Goal: Use online tool/utility: Utilize a website feature to perform a specific function

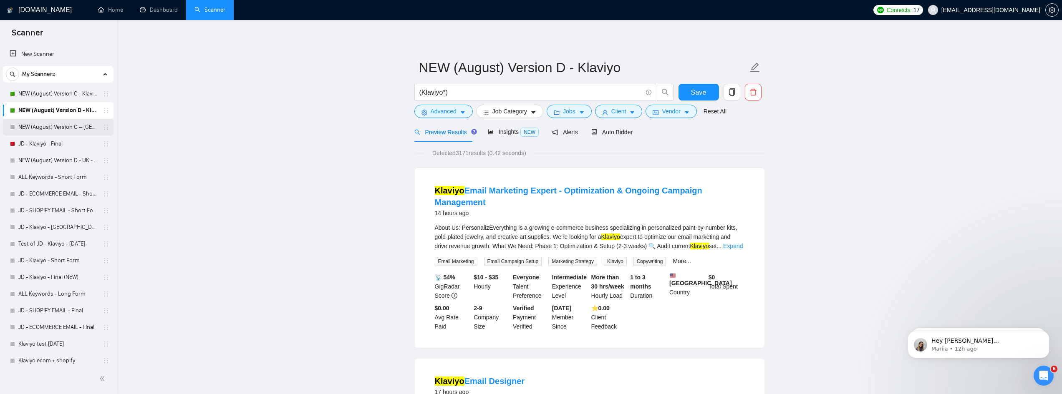
click at [58, 126] on link "NEW (August) Version C – [GEOGRAPHIC_DATA] - Klaviyo" at bounding box center [57, 127] width 79 height 17
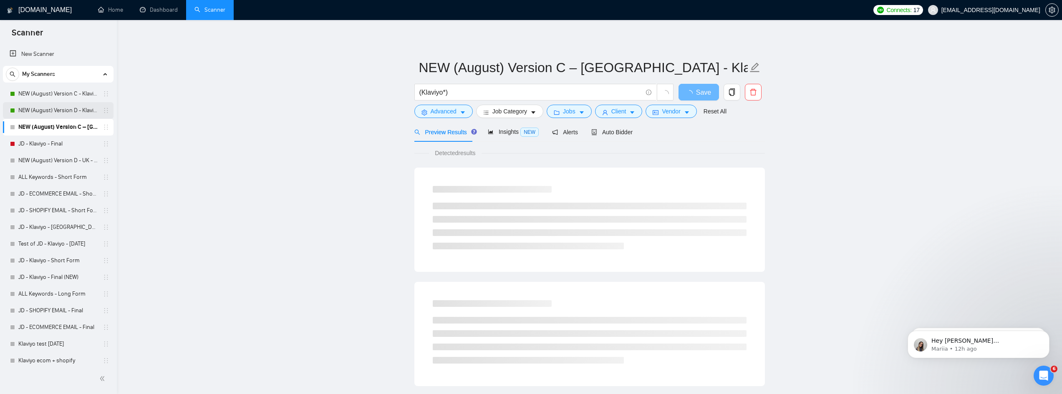
click at [63, 112] on link "NEW (August) Version D - Klaviyo" at bounding box center [57, 110] width 79 height 17
click at [607, 136] on span "Auto Bidder" at bounding box center [611, 132] width 41 height 7
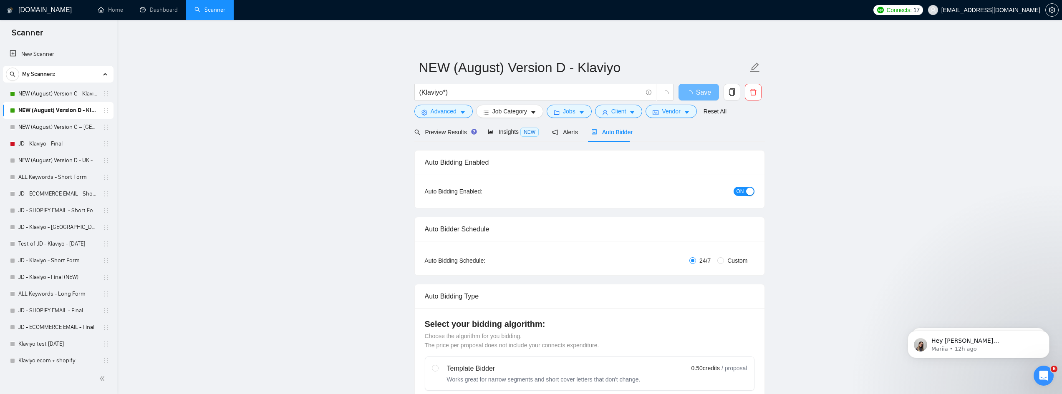
radio input "false"
radio input "true"
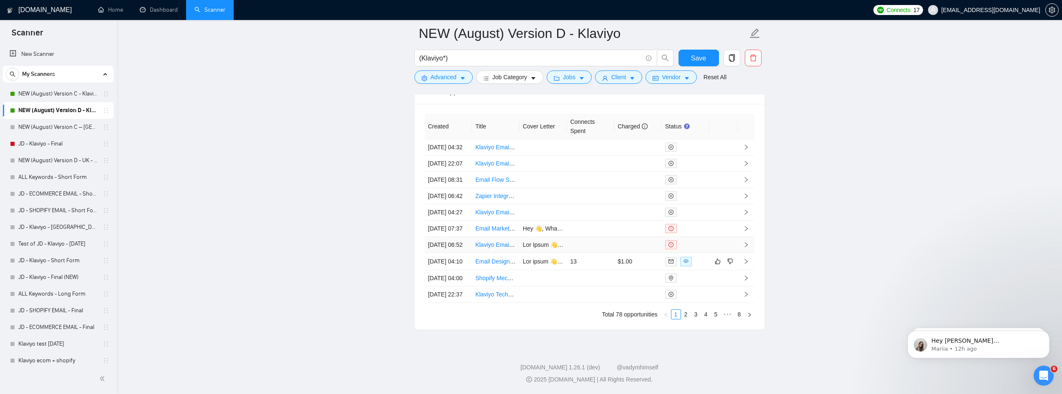
scroll to position [2420, 0]
click at [685, 319] on link "2" at bounding box center [685, 314] width 9 height 9
click at [695, 318] on link "3" at bounding box center [695, 314] width 9 height 9
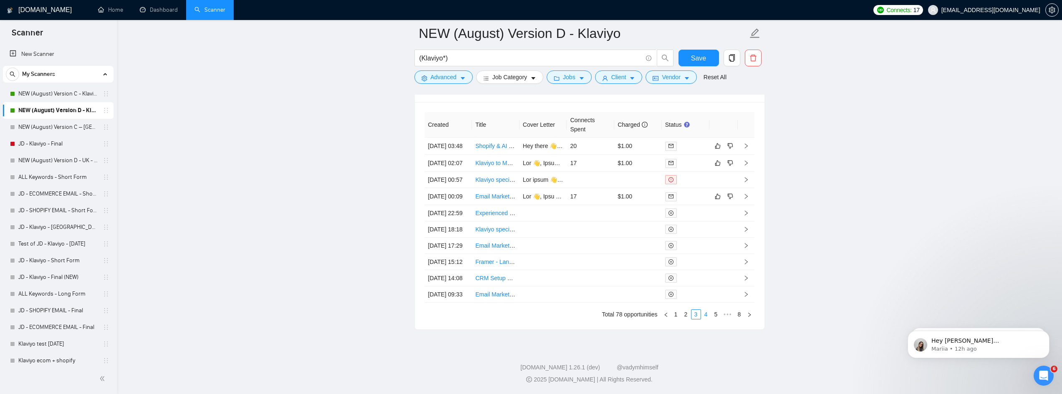
click at [703, 318] on link "4" at bounding box center [705, 314] width 9 height 9
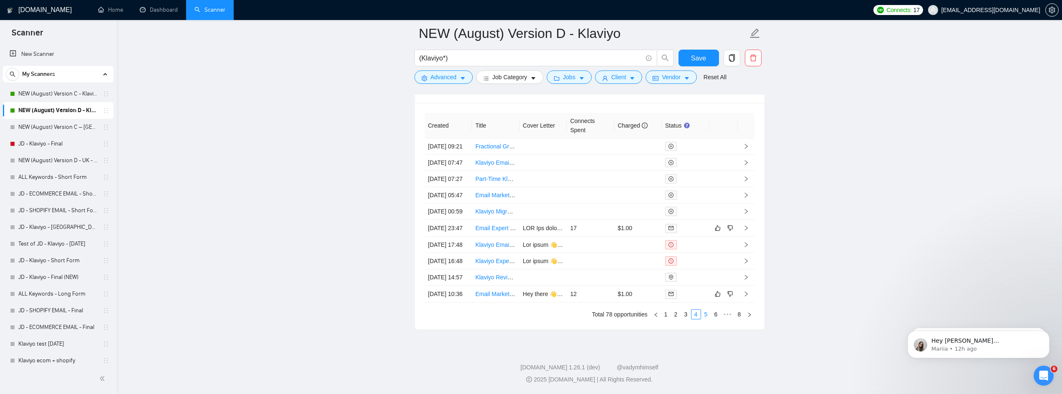
click at [708, 314] on link "5" at bounding box center [705, 314] width 9 height 9
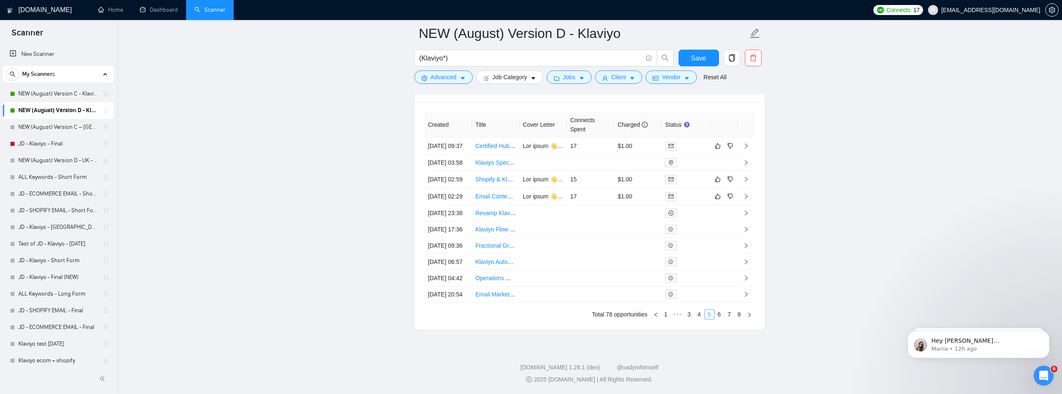
click at [704, 315] on li "5" at bounding box center [709, 315] width 10 height 10
click at [700, 315] on link "4" at bounding box center [699, 314] width 9 height 9
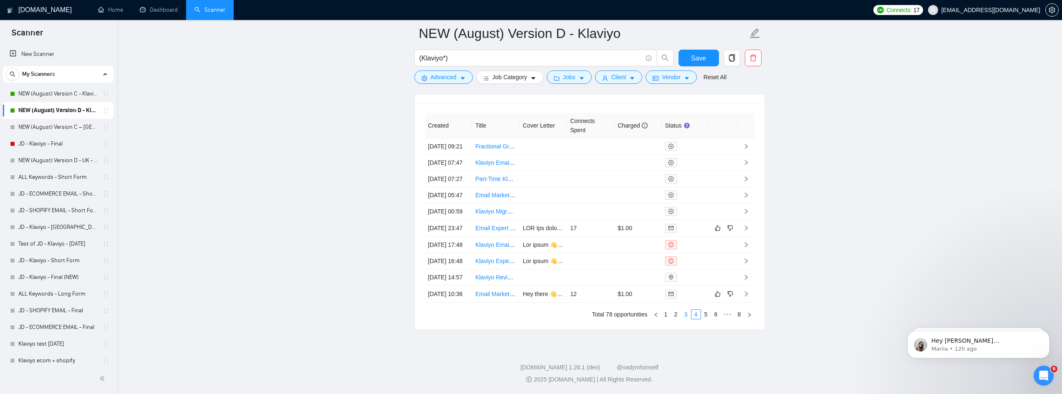
click at [685, 312] on link "3" at bounding box center [685, 314] width 9 height 9
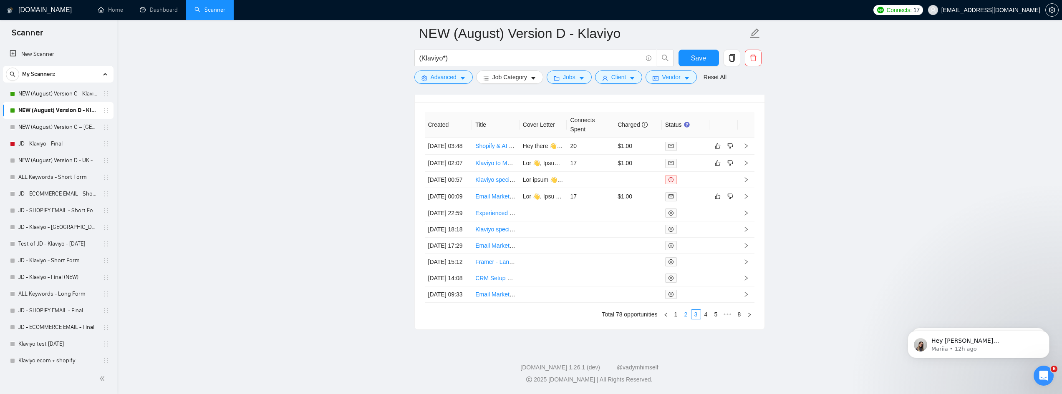
click at [684, 317] on link "2" at bounding box center [685, 314] width 9 height 9
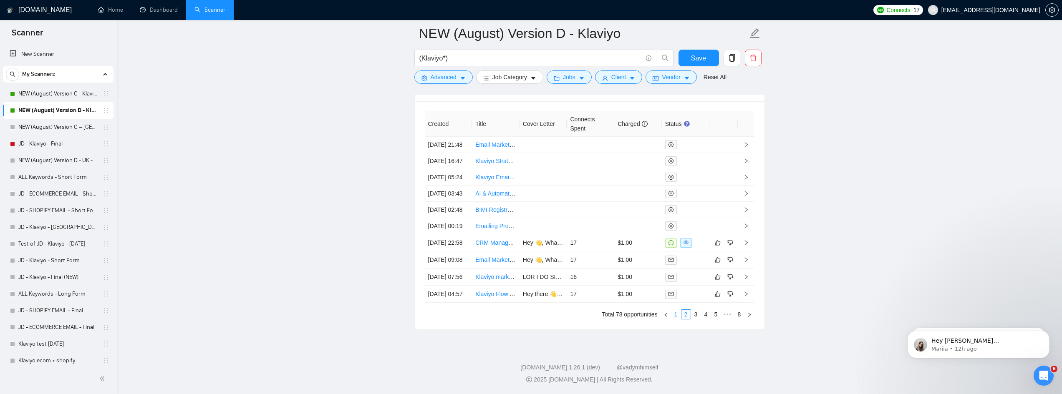
click at [676, 312] on link "1" at bounding box center [675, 314] width 9 height 9
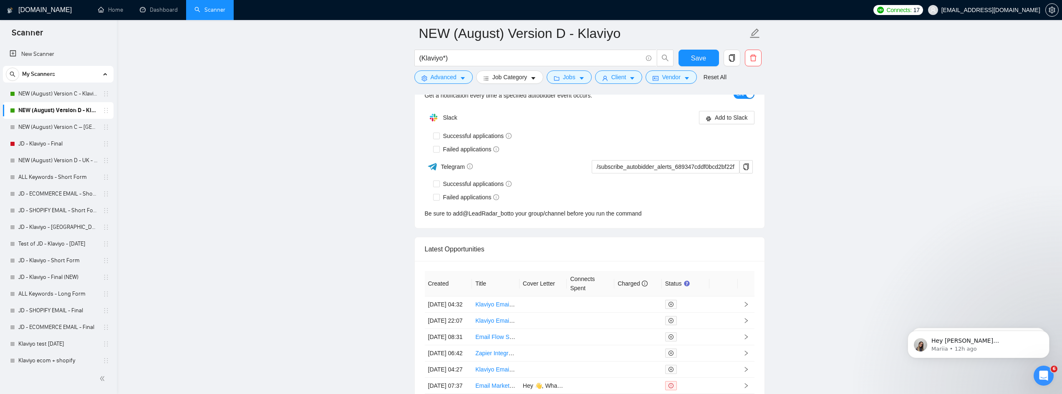
scroll to position [2200, 0]
drag, startPoint x: 55, startPoint y: 91, endPoint x: 341, endPoint y: 182, distance: 300.2
click at [55, 91] on link "NEW (August) Version C - Klaviyo" at bounding box center [57, 94] width 79 height 17
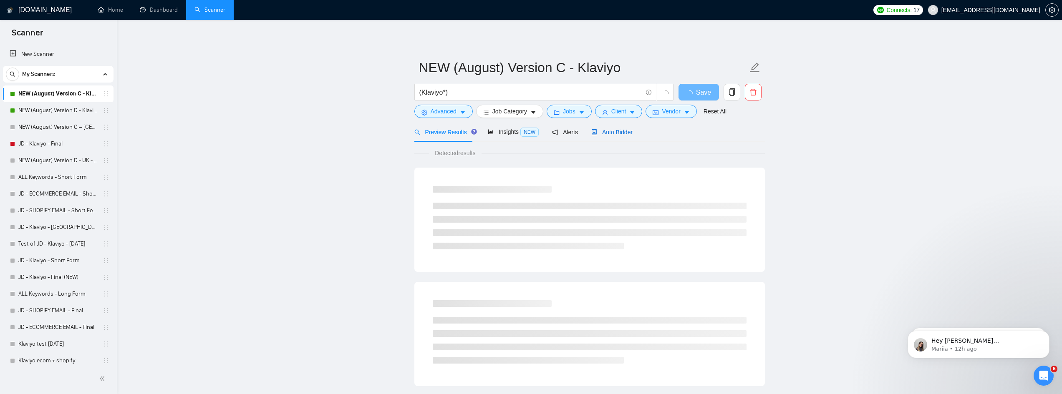
click at [616, 131] on span "Auto Bidder" at bounding box center [611, 132] width 41 height 7
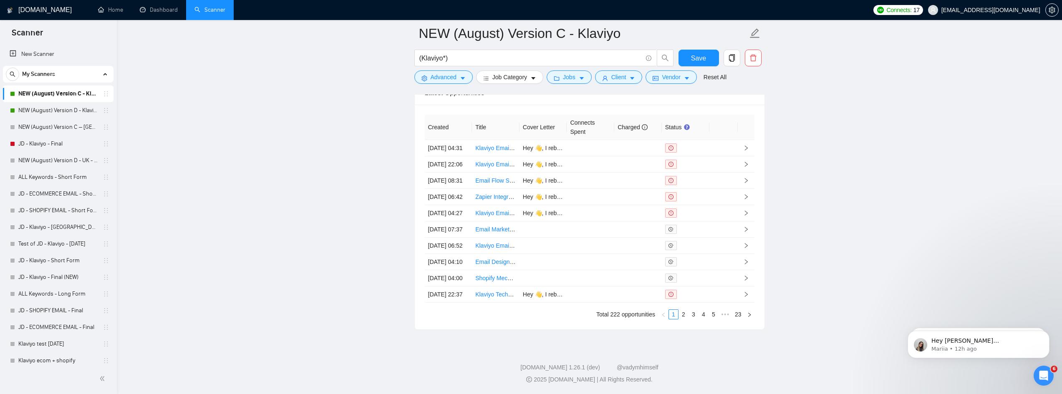
scroll to position [2420, 0]
click at [685, 319] on link "2" at bounding box center [683, 314] width 9 height 9
click at [691, 318] on link "3" at bounding box center [693, 314] width 9 height 9
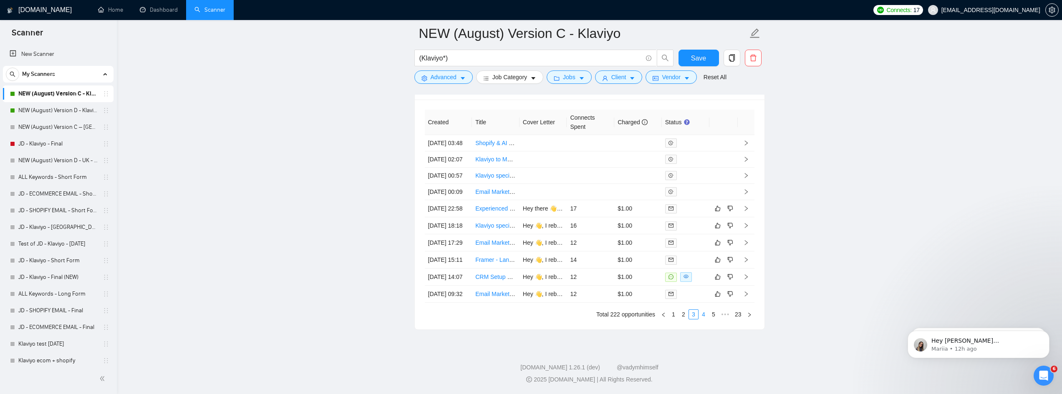
click at [704, 315] on link "4" at bounding box center [703, 314] width 9 height 9
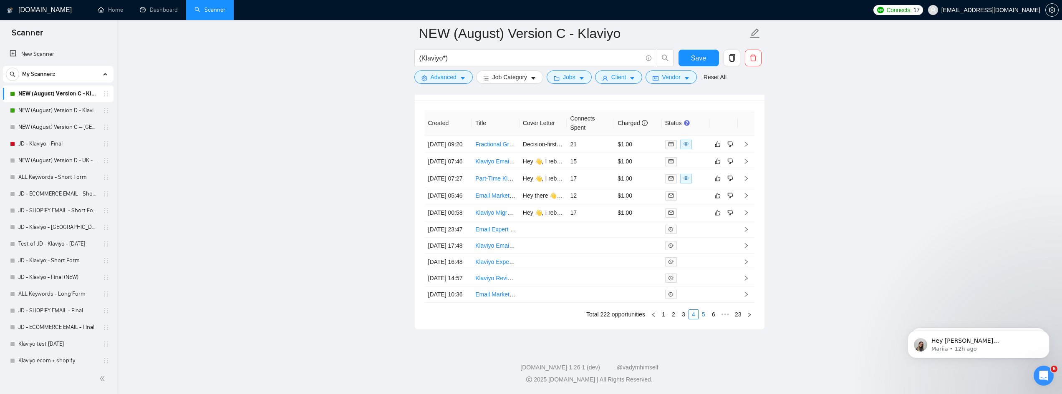
click at [701, 318] on link "5" at bounding box center [703, 314] width 9 height 9
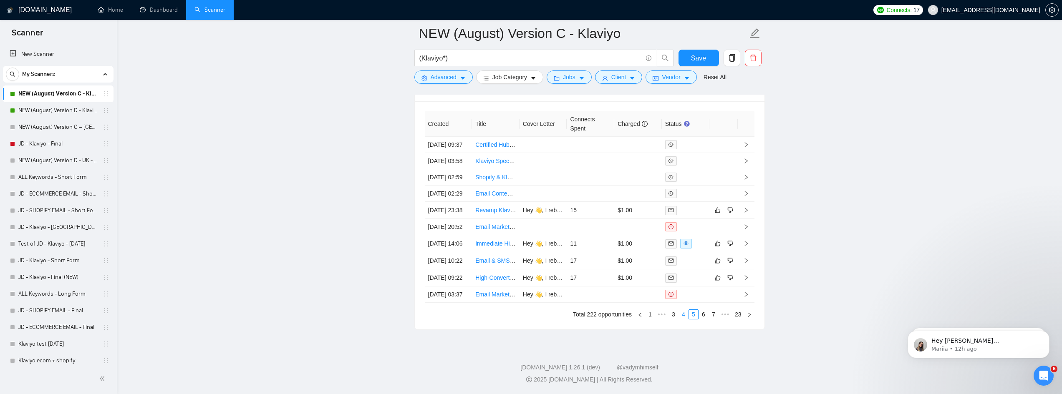
click at [682, 318] on link "4" at bounding box center [683, 314] width 9 height 9
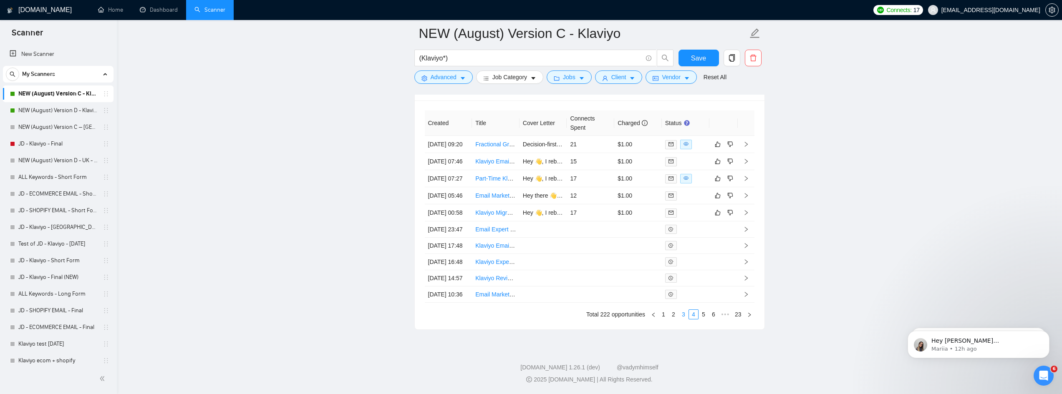
click at [683, 314] on link "3" at bounding box center [683, 314] width 9 height 9
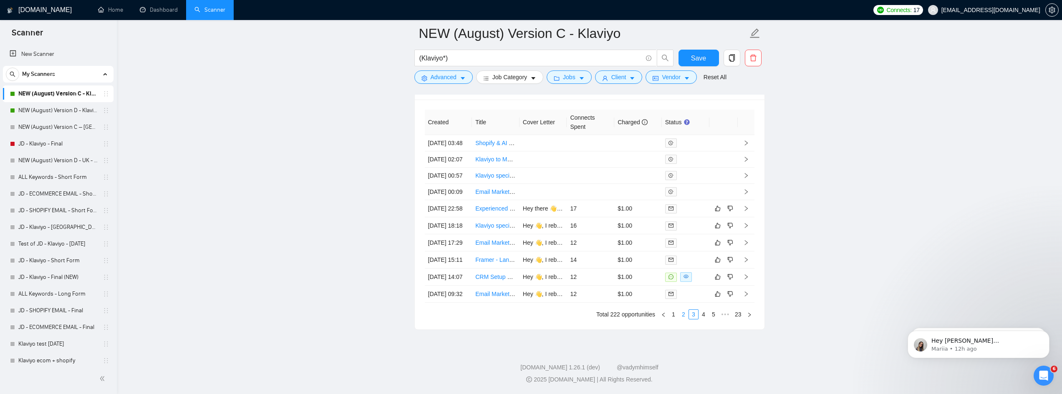
click at [684, 317] on link "2" at bounding box center [683, 314] width 9 height 9
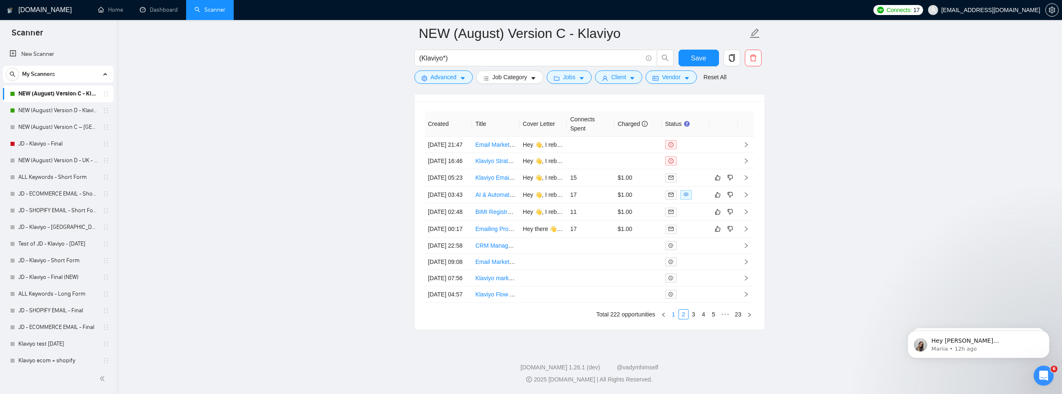
click at [675, 313] on link "1" at bounding box center [673, 314] width 9 height 9
